Goal: Use online tool/utility

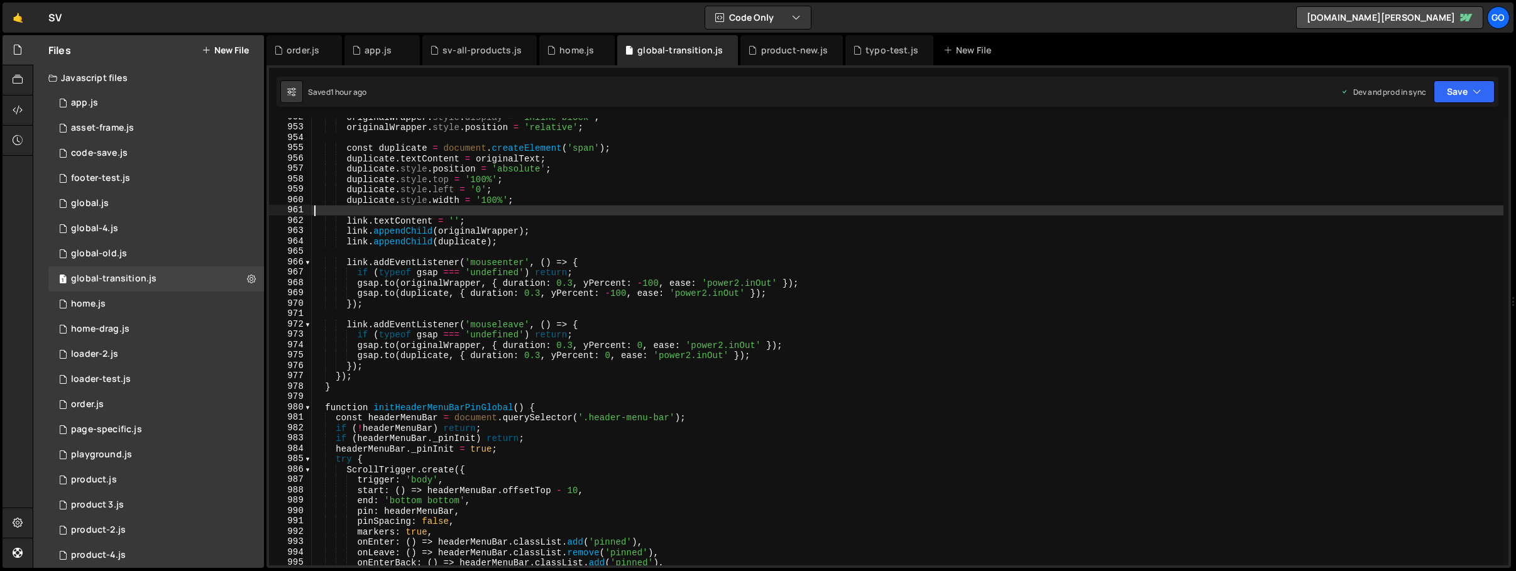
type textarea "})();"
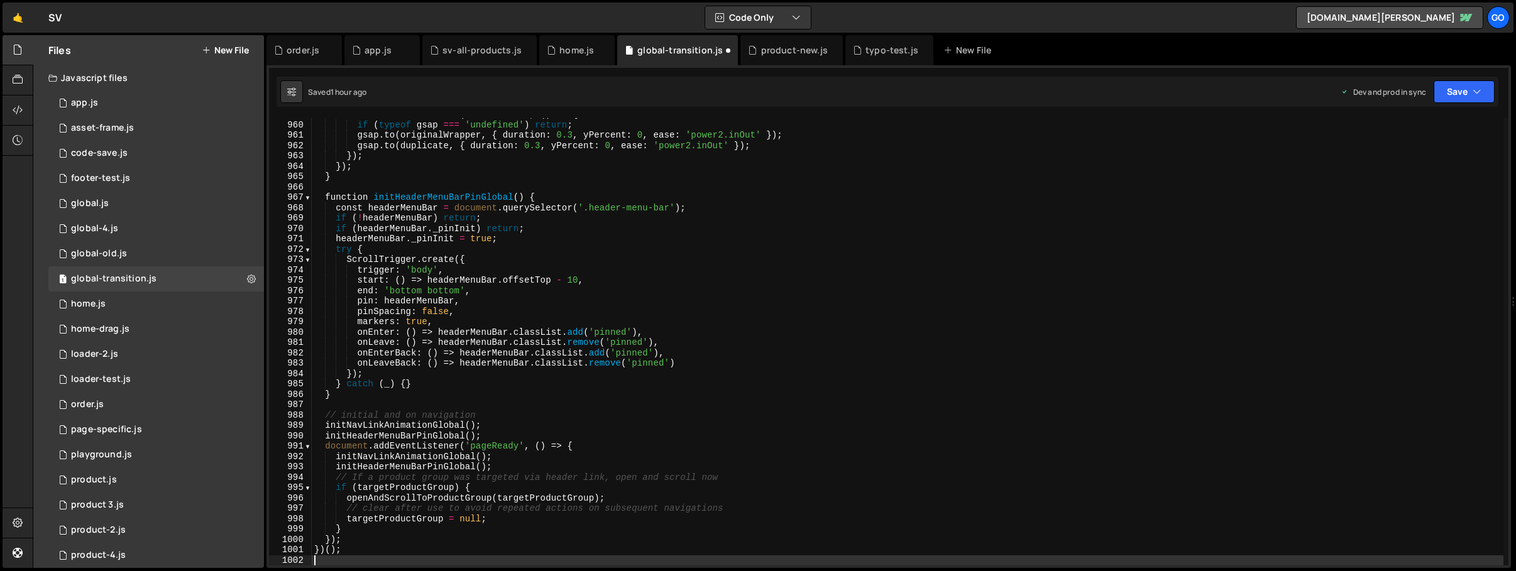
scroll to position [9943, 0]
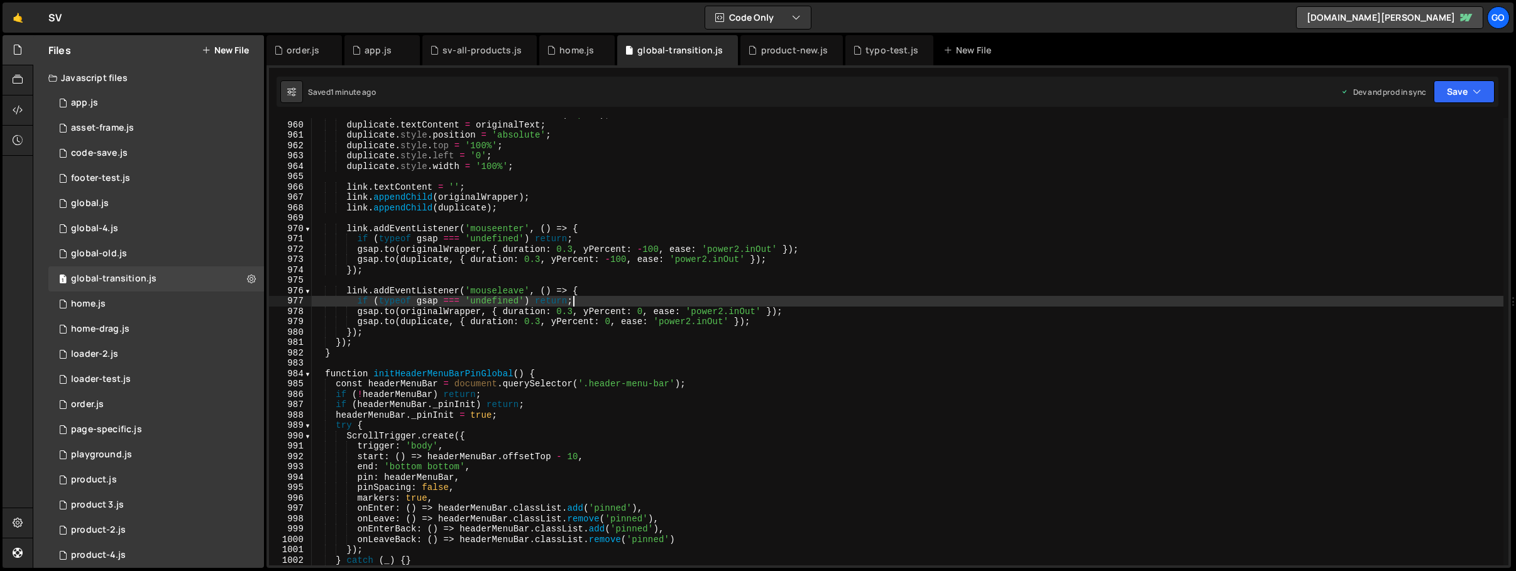
click at [647, 305] on div "const duplicate = document . createElement ( 'span' ) ; duplicate . textContent…" at bounding box center [908, 343] width 1192 height 468
type textarea "if (typeof gsap === 'undefined') return;"
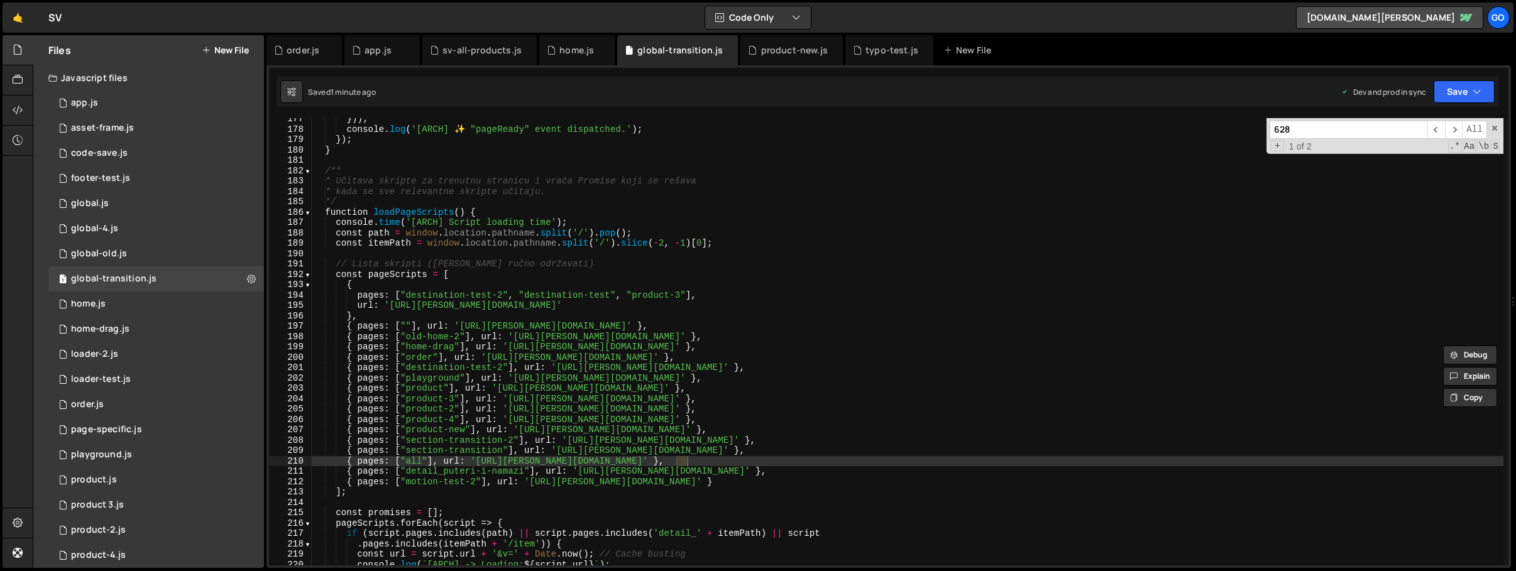
scroll to position [5666, 0]
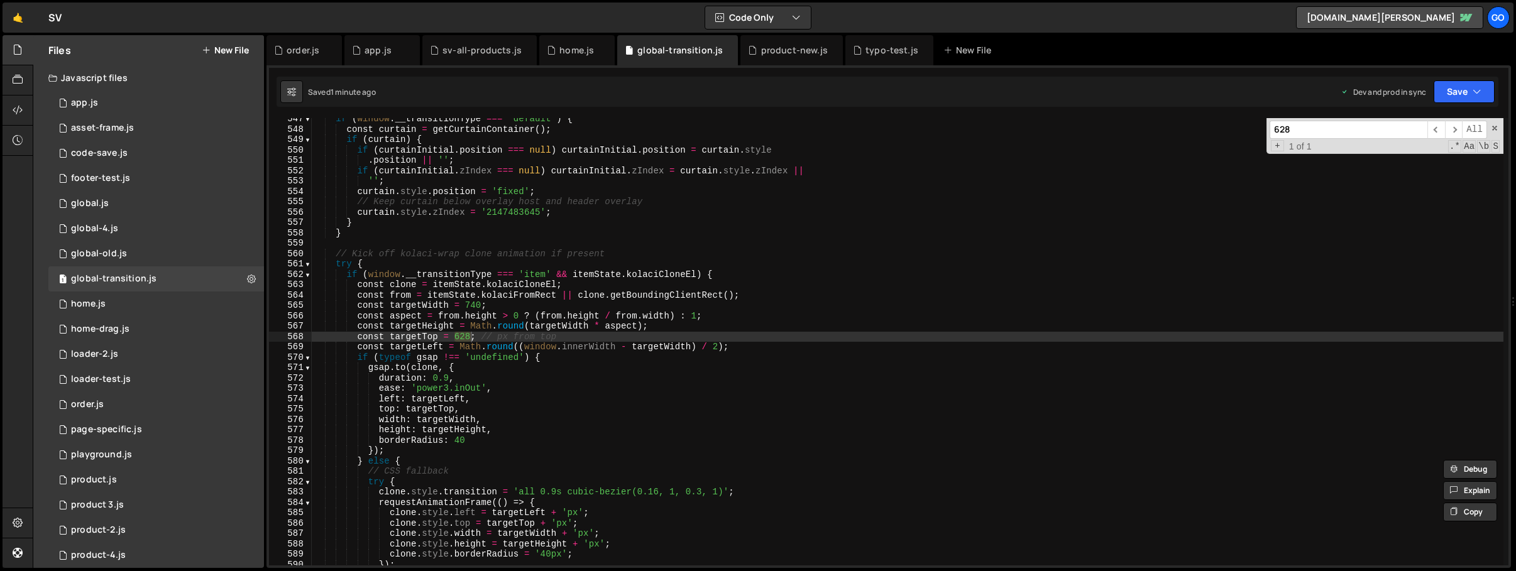
type input "628"
click at [465, 335] on div "if ( window . __transitionType === 'default' ) { const curtain = getCurtainCont…" at bounding box center [908, 341] width 1192 height 447
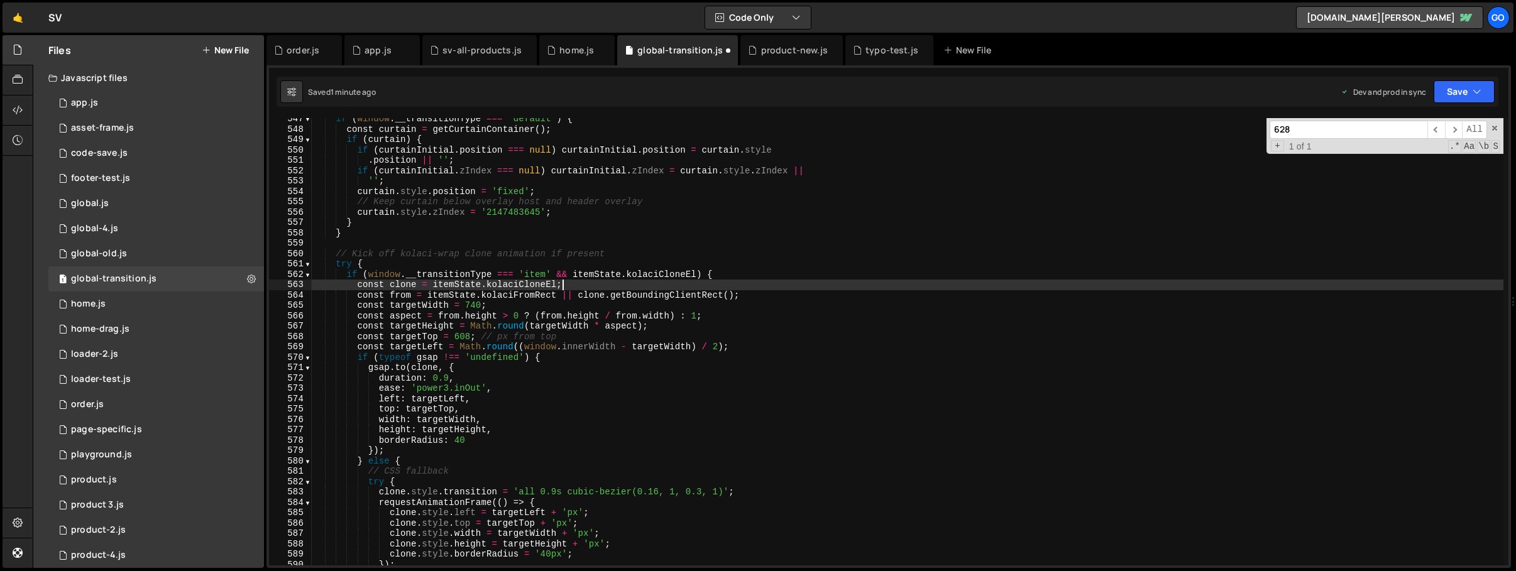
click at [860, 283] on div "if ( window . __transitionType === 'default' ) { const curtain = getCurtainCont…" at bounding box center [908, 348] width 1192 height 468
click at [608, 202] on div "if ( window . __transitionType === 'default' ) { const curtain = getCurtainCont…" at bounding box center [908, 348] width 1192 height 468
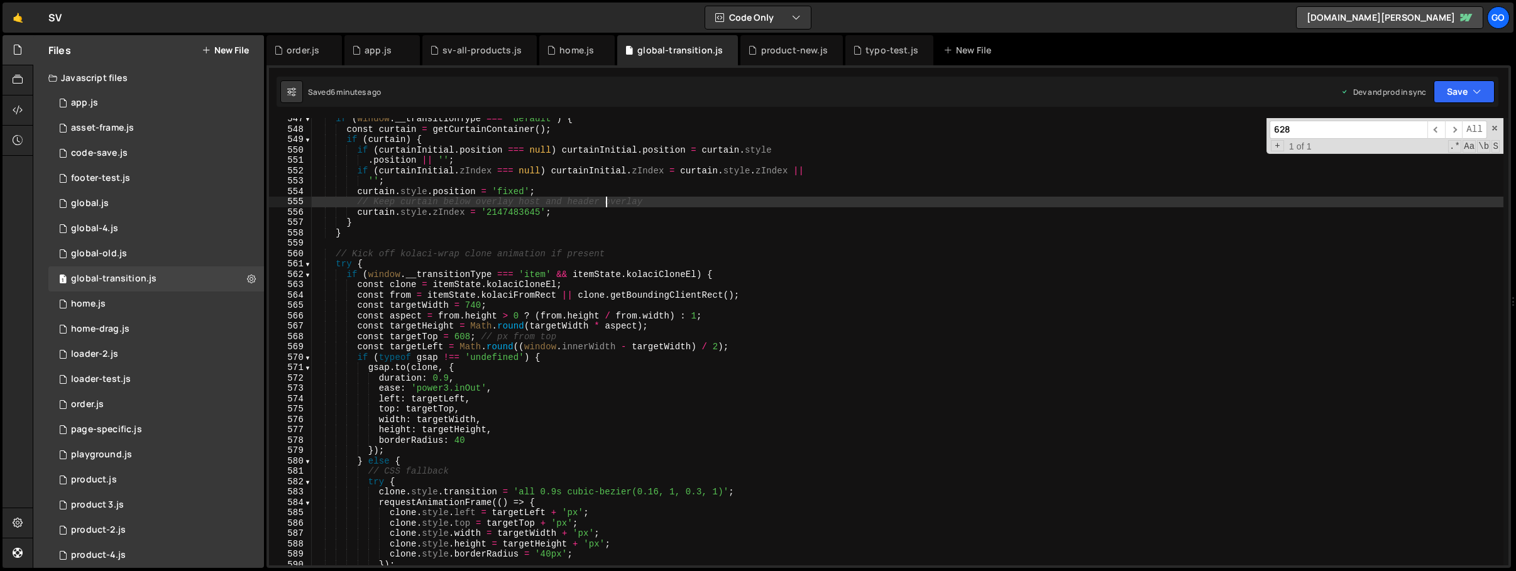
type textarea "})();"
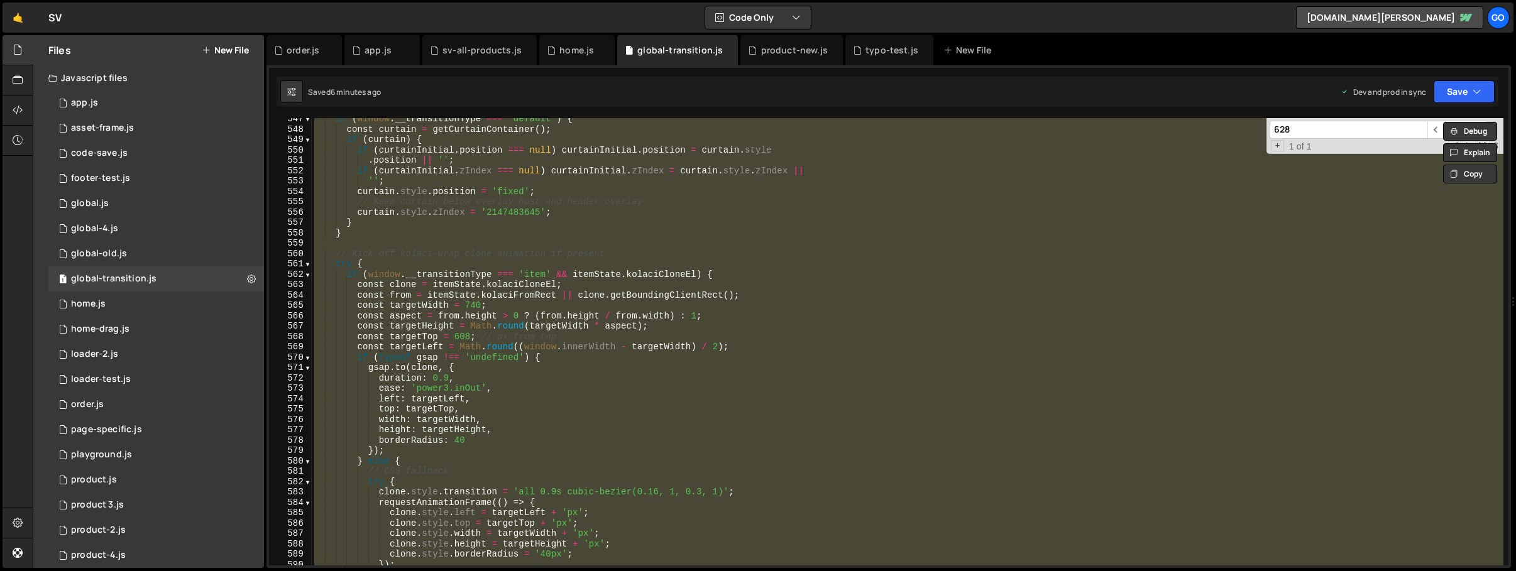
scroll to position [0, 1]
paste textarea
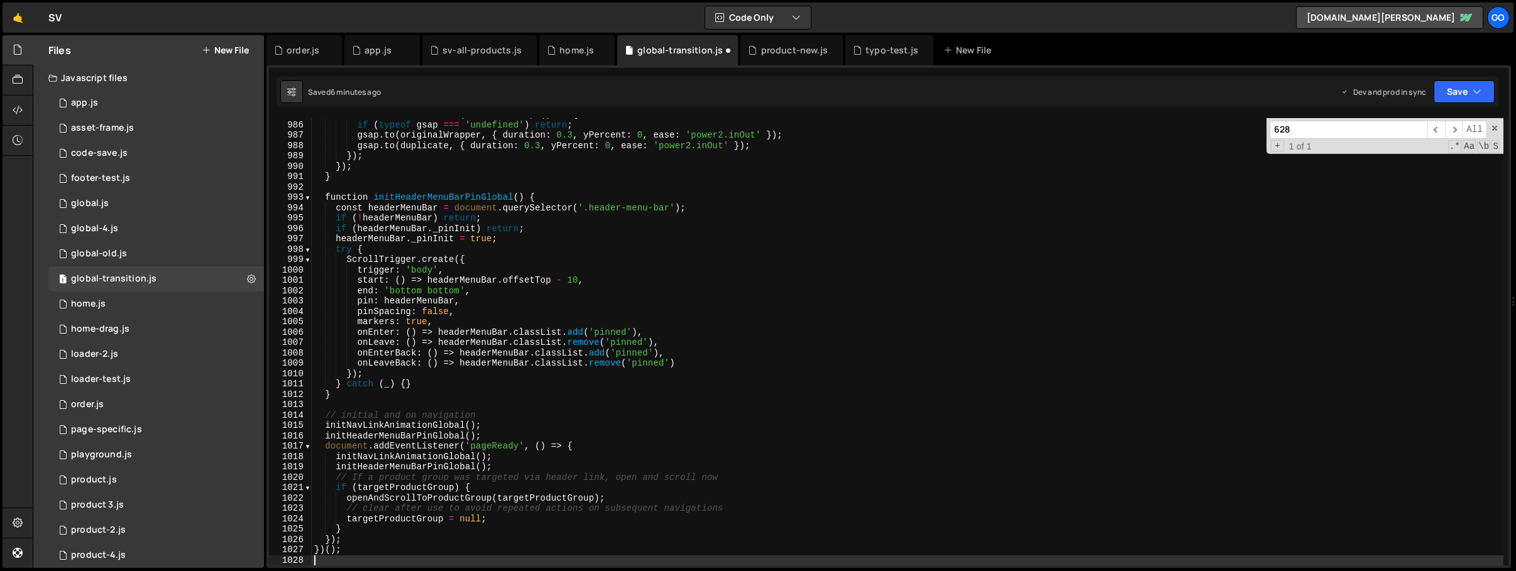
scroll to position [10213, 0]
click at [1453, 127] on span "​" at bounding box center [1454, 130] width 18 height 18
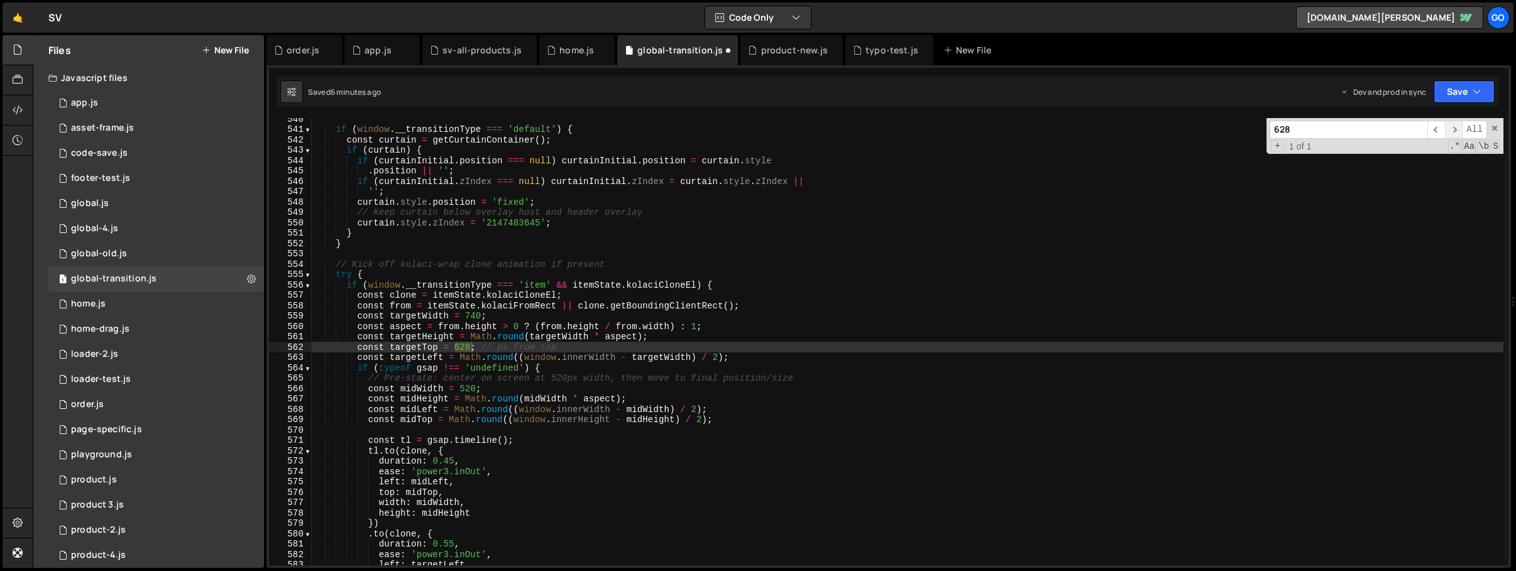
scroll to position [5594, 0]
click at [464, 348] on div "if ( window . __transitionType === 'default' ) { const curtain = getCurtainCont…" at bounding box center [908, 341] width 1192 height 447
click at [816, 337] on div "if ( window . __transitionType === 'default' ) { const curtain = getCurtainCont…" at bounding box center [908, 348] width 1192 height 468
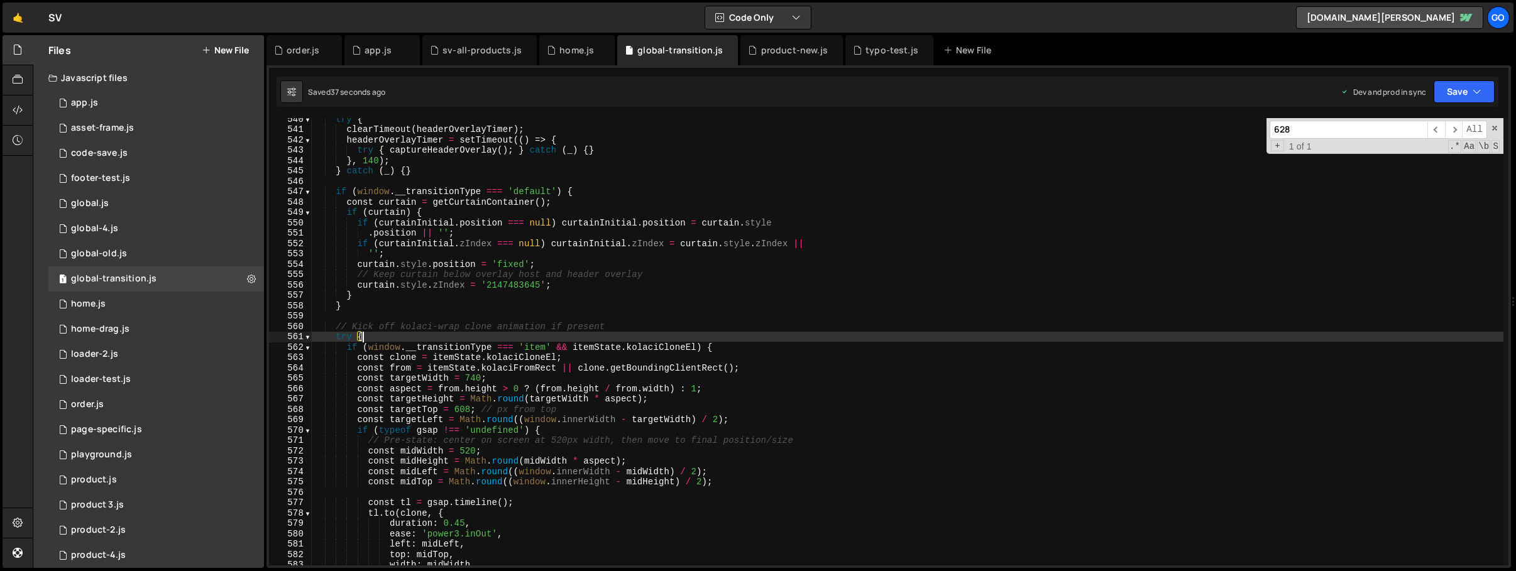
click at [606, 326] on div "try { clearTimeout ( headerOverlayTimer ) ; headerOverlayTimer = setTimeout (( …" at bounding box center [908, 348] width 1192 height 468
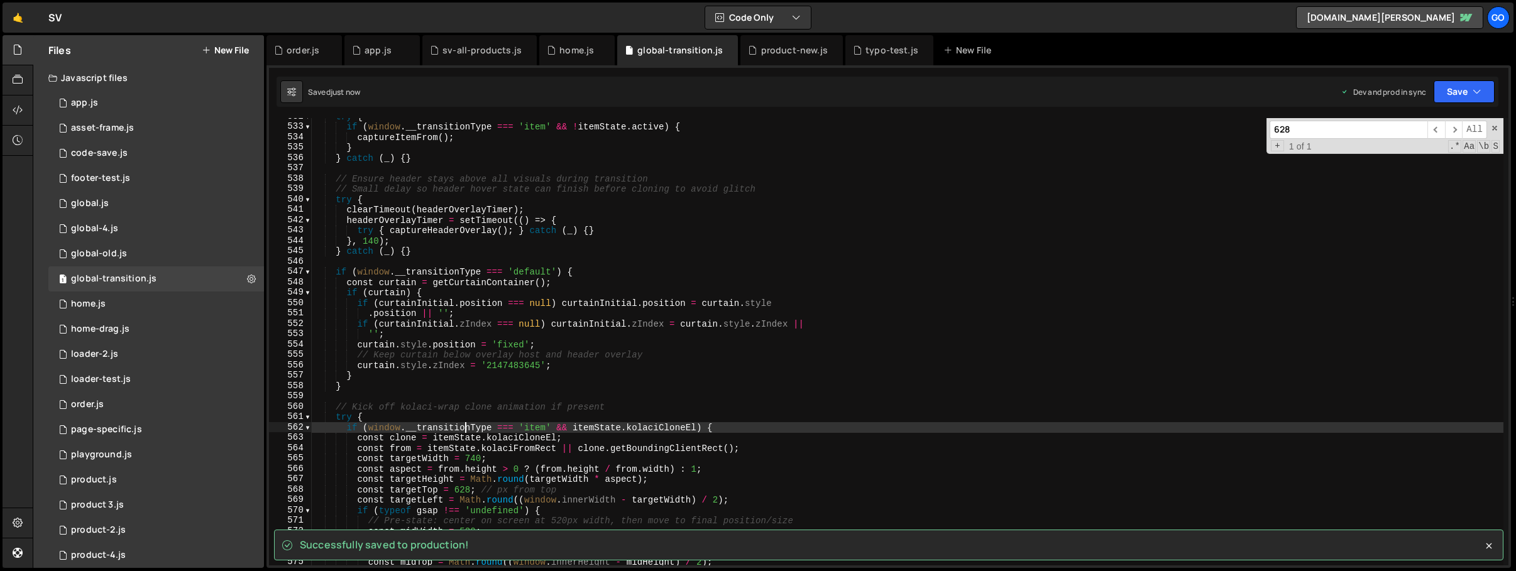
scroll to position [5496, 0]
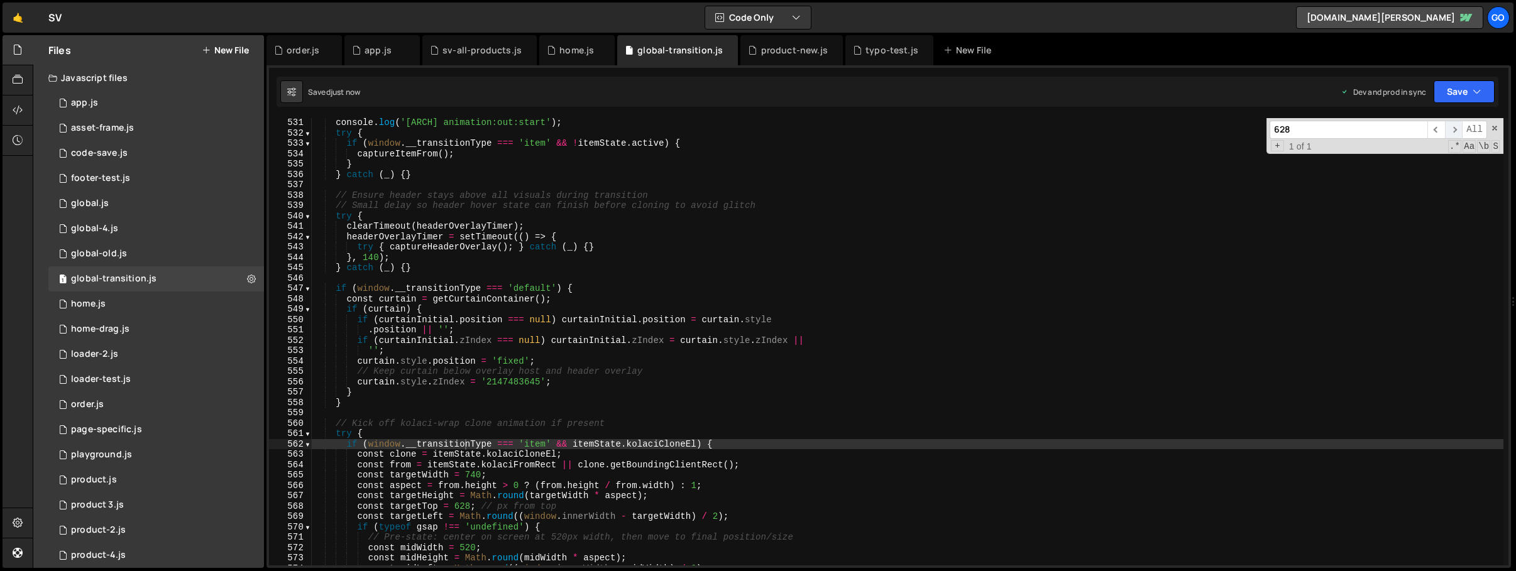
click at [1454, 126] on span "​" at bounding box center [1454, 130] width 18 height 18
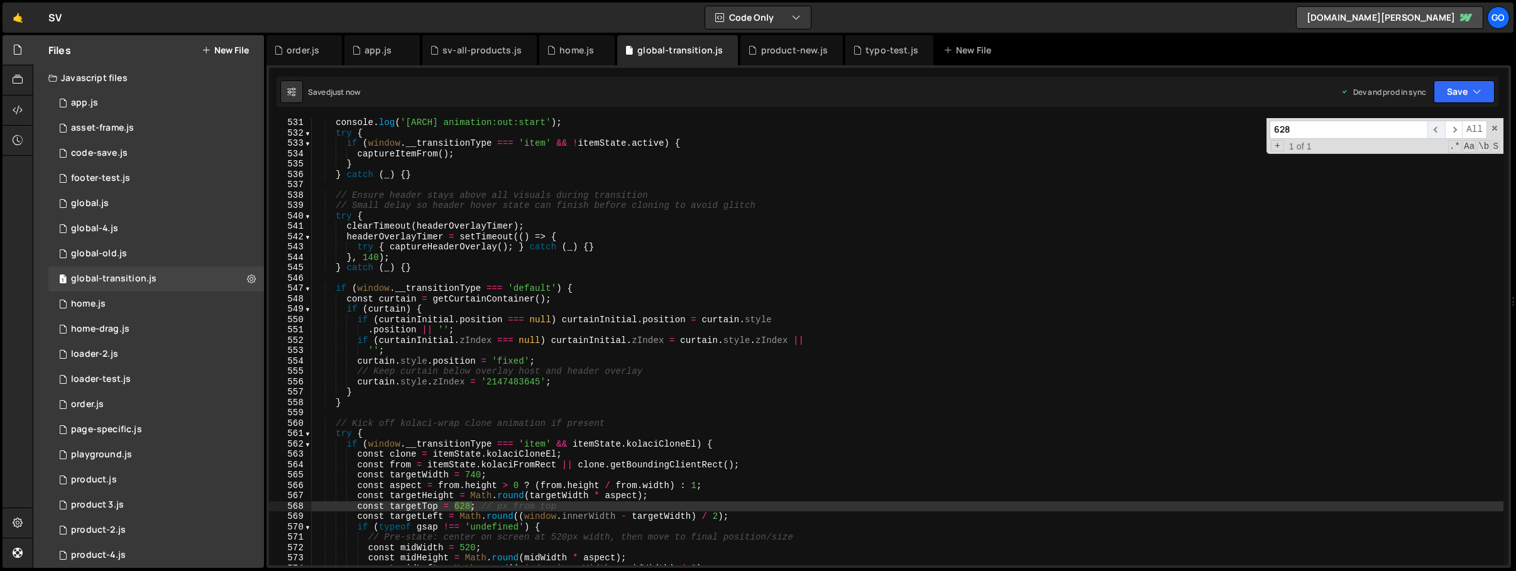
click at [1437, 129] on span "​" at bounding box center [1436, 130] width 18 height 18
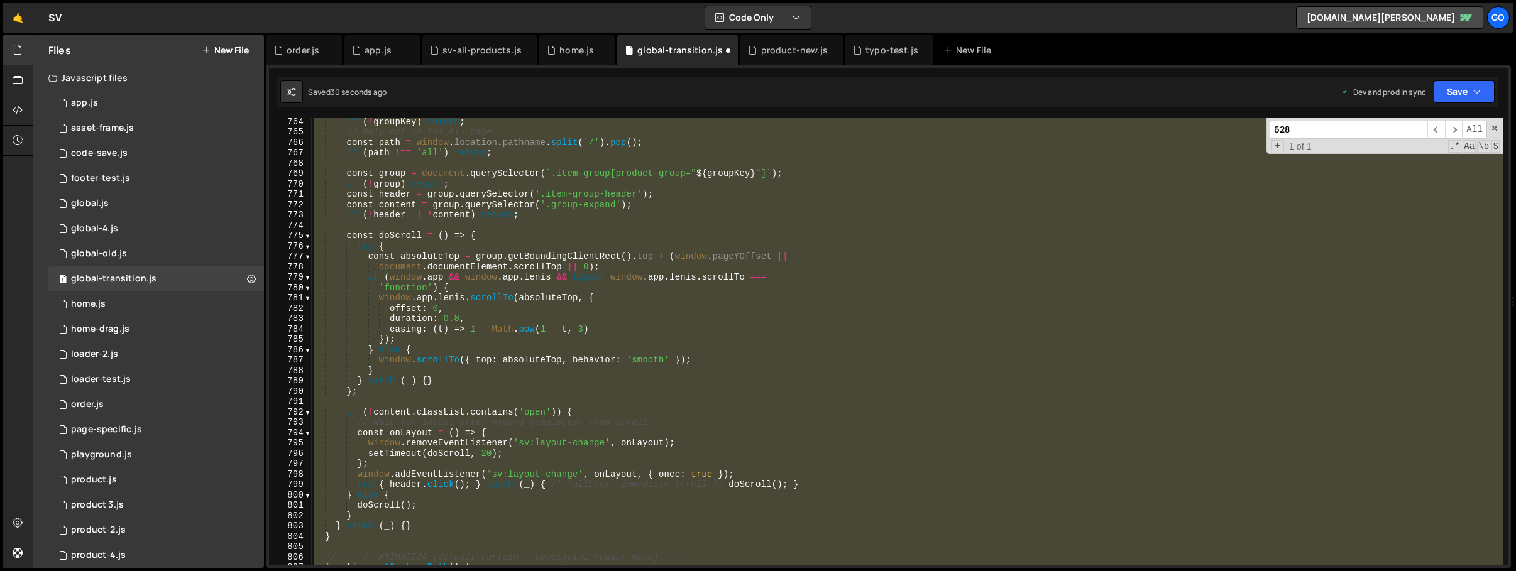
scroll to position [7914, 0]
click at [470, 292] on div "if ( ! groupKey ) return ; // Only act on the All page const path = window . lo…" at bounding box center [908, 341] width 1192 height 447
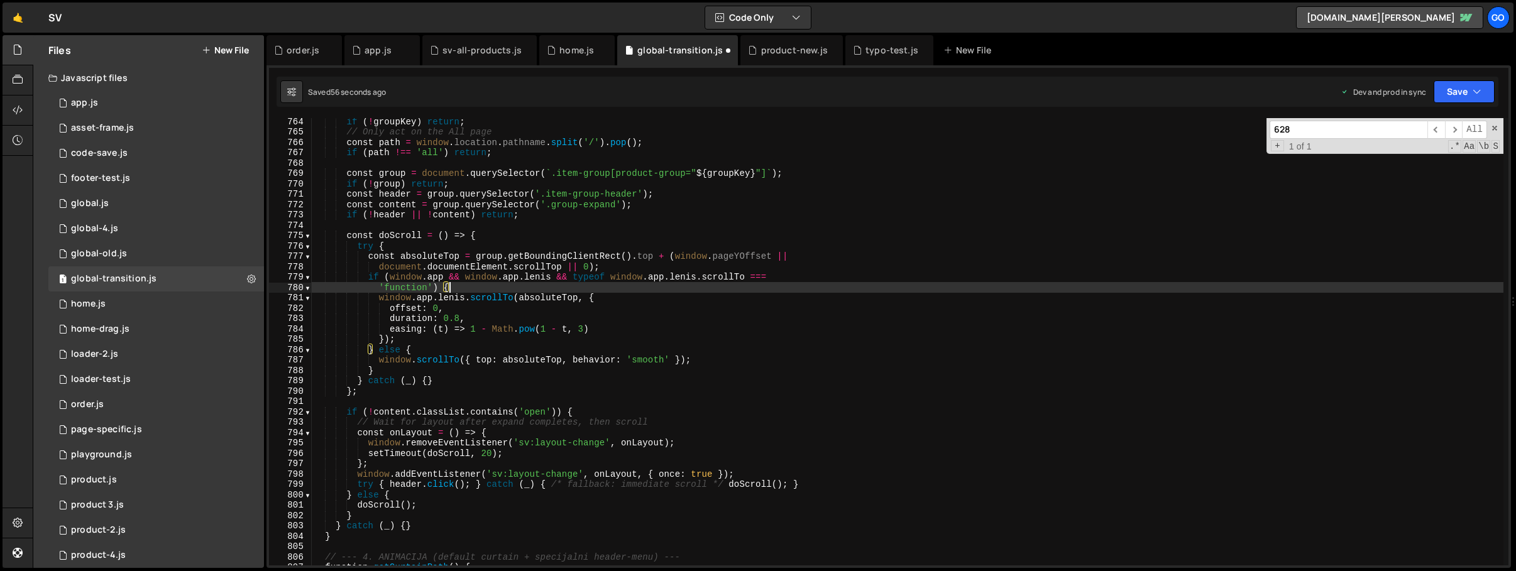
type textarea "})();"
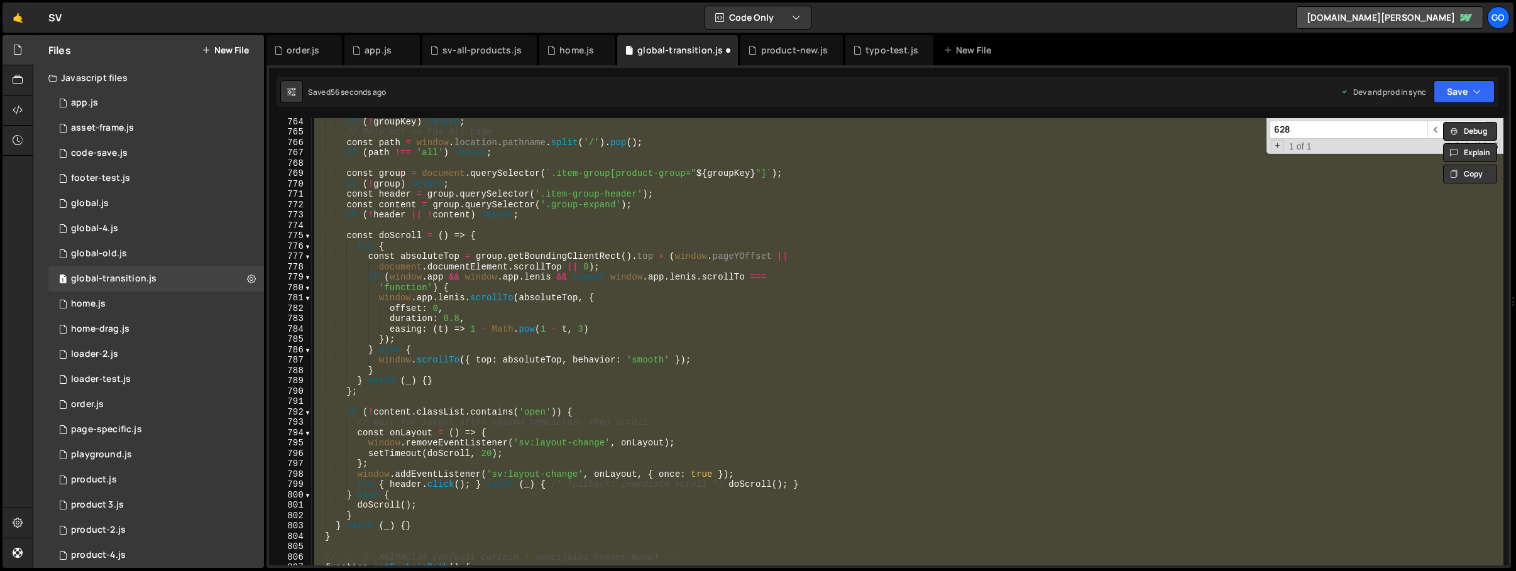
paste textarea
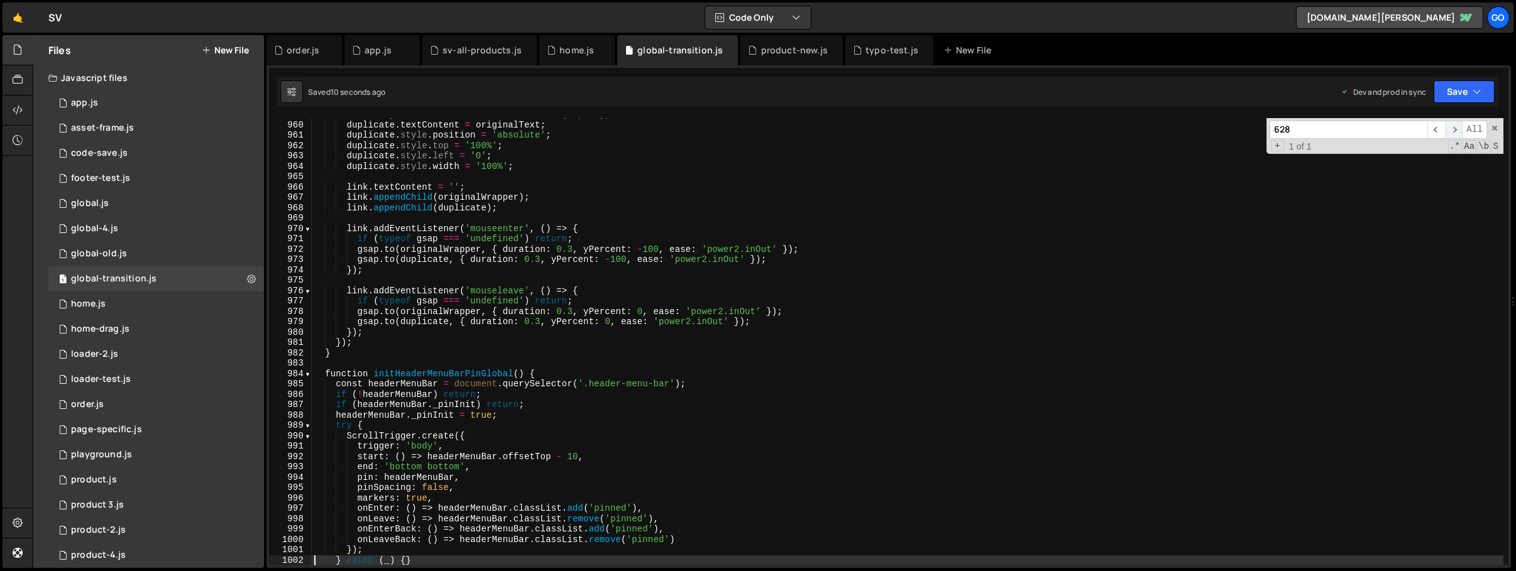
click at [1447, 128] on span "​" at bounding box center [1454, 130] width 18 height 18
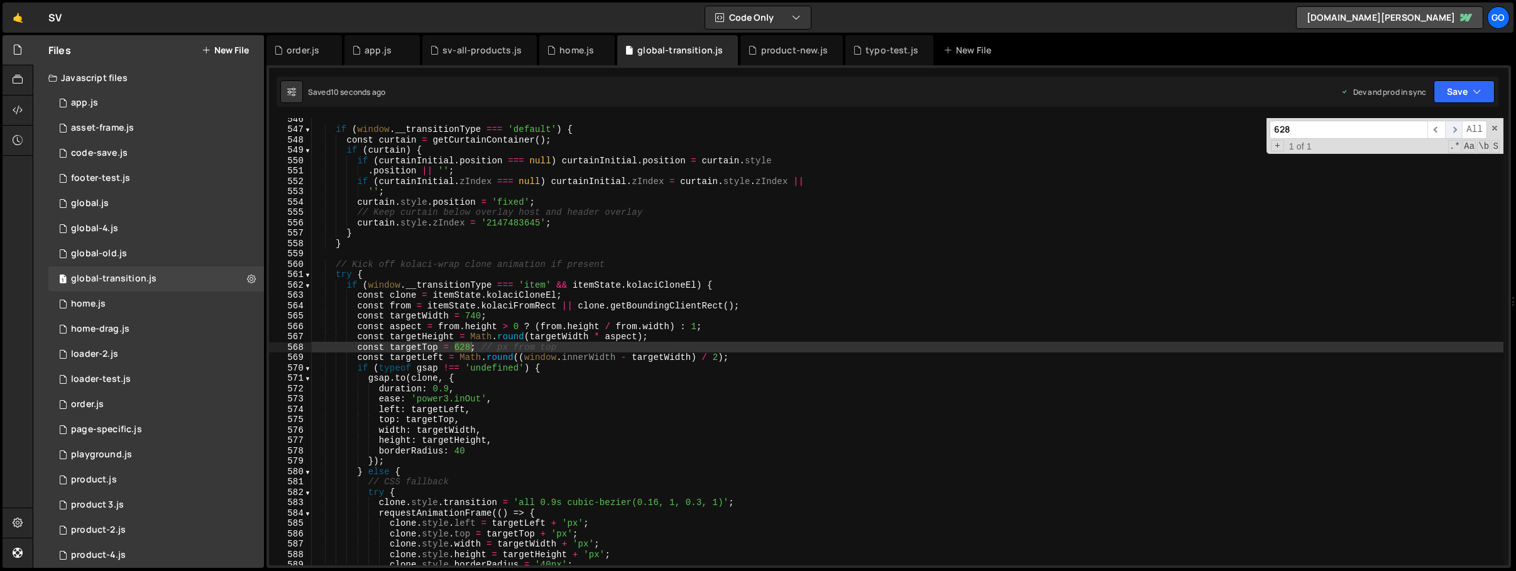
scroll to position [5656, 0]
click at [466, 349] on div "if ( window . __transitionType === 'default' ) { const curtain = getCurtainCont…" at bounding box center [908, 341] width 1192 height 447
click at [704, 270] on div "if ( window . __transitionType === 'default' ) { const curtain = getCurtainCont…" at bounding box center [908, 348] width 1192 height 468
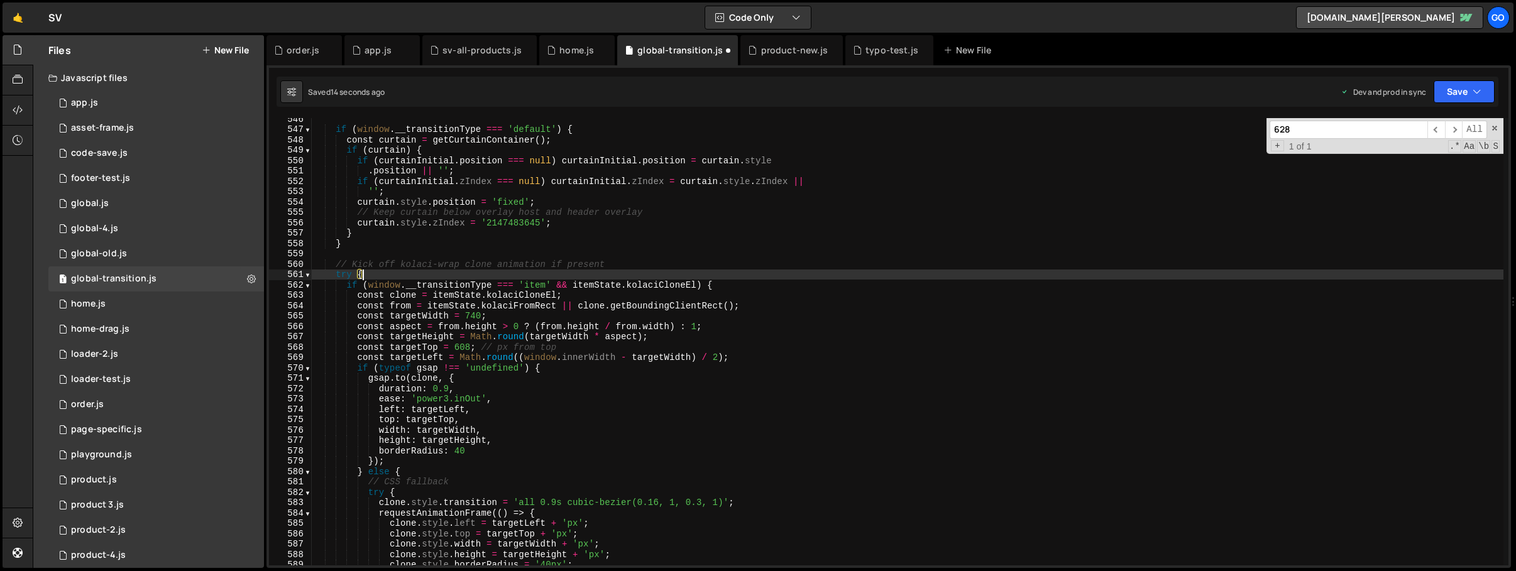
scroll to position [0, 3]
type textarea "try {"
